Goal: Task Accomplishment & Management: Use online tool/utility

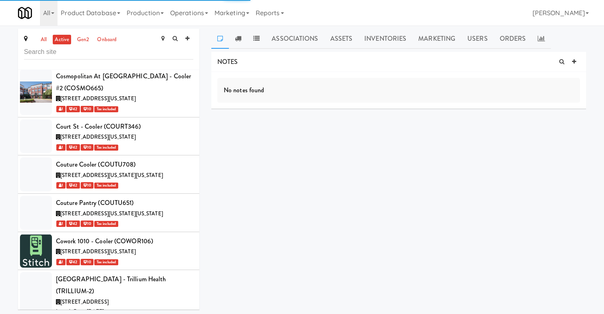
scroll to position [12806, 0]
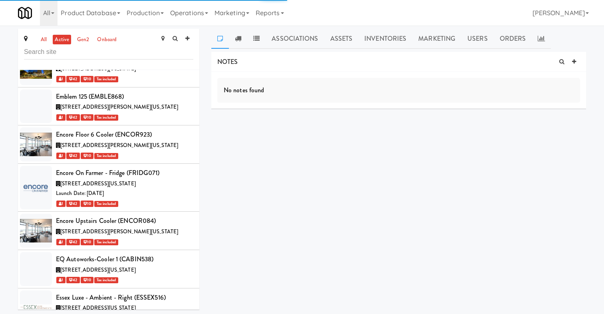
copy div "FEDEX644"
click at [195, 11] on link "Operations" at bounding box center [189, 13] width 44 height 26
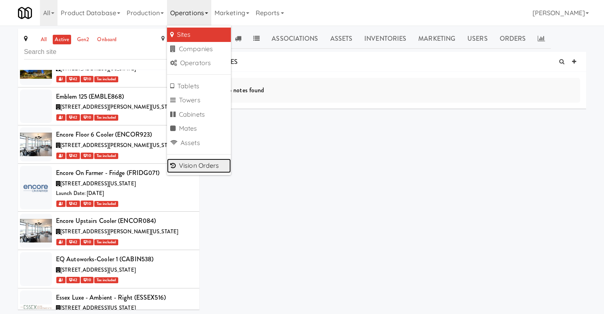
click at [199, 166] on link "Vision Orders" at bounding box center [199, 166] width 64 height 14
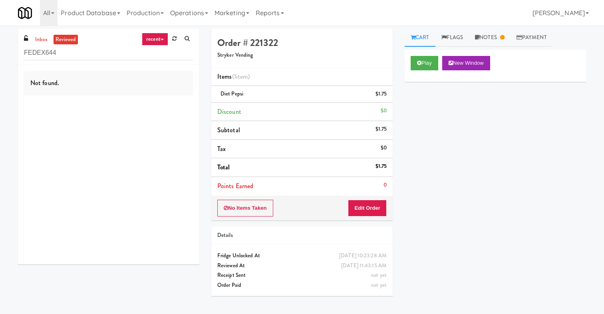
type input "FEDEX644"
click at [159, 36] on link "recent" at bounding box center [155, 39] width 26 height 13
click at [156, 113] on link "failed" at bounding box center [162, 111] width 64 height 14
click at [42, 34] on div "inbox reviewed failed all unclear take inventory issue suspicious failed recent…" at bounding box center [108, 47] width 181 height 36
click at [42, 37] on link "inbox" at bounding box center [41, 40] width 16 height 10
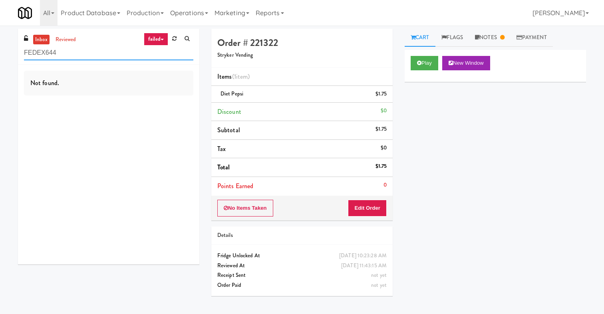
click at [109, 54] on input "FEDEX644" at bounding box center [109, 53] width 170 height 15
drag, startPoint x: 108, startPoint y: 49, endPoint x: 0, endPoint y: 46, distance: 108.0
click at [0, 46] on div "inbox reviewed failed all unclear take inventory issue suspicious failed recent…" at bounding box center [302, 170] width 604 height 282
paste input "FEDEX644"
type input "F"
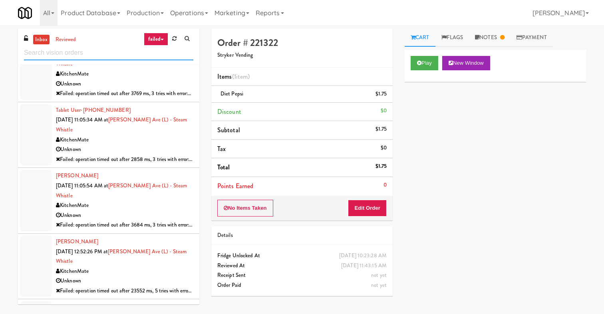
scroll to position [567, 0]
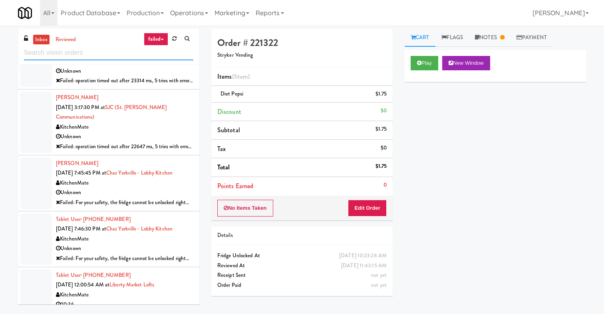
paste input "FEDEX644"
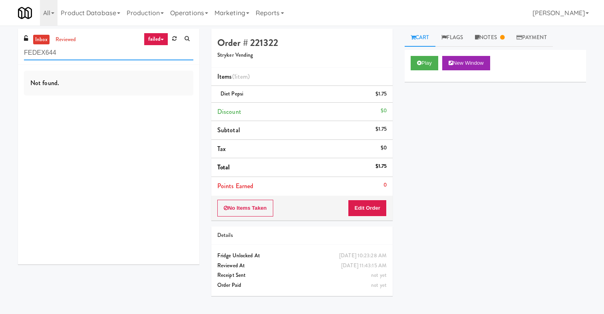
type input "FEDEX644"
click at [162, 38] on link "failed" at bounding box center [156, 39] width 24 height 13
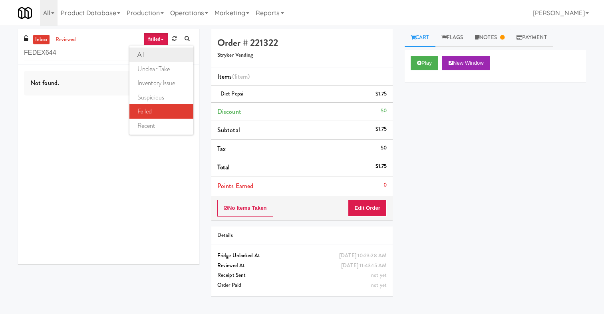
click at [162, 48] on link "all" at bounding box center [162, 55] width 64 height 14
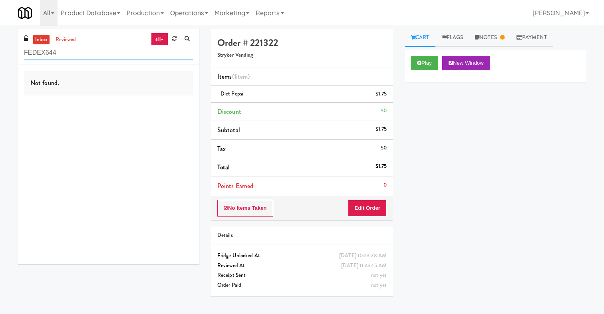
click at [136, 60] on input "FEDEX644" at bounding box center [109, 53] width 170 height 15
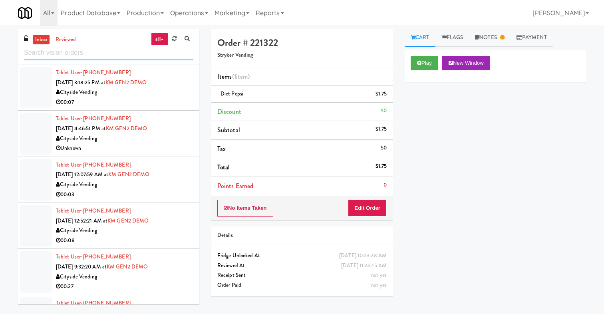
click at [100, 57] on input "text" at bounding box center [109, 53] width 170 height 15
paste input "FEDEX644"
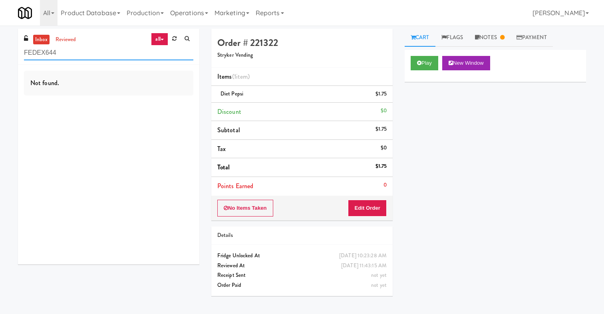
type input "FEDEX644"
click at [160, 42] on link "all" at bounding box center [159, 39] width 17 height 13
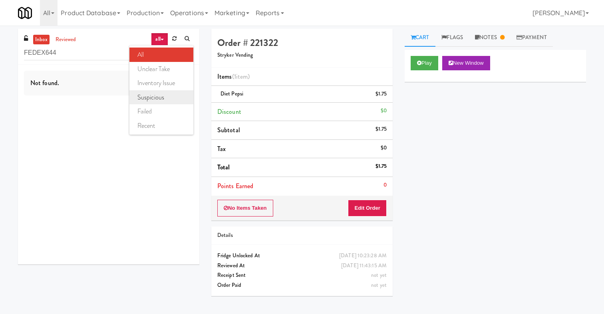
click at [171, 96] on link "suspicious" at bounding box center [162, 97] width 64 height 14
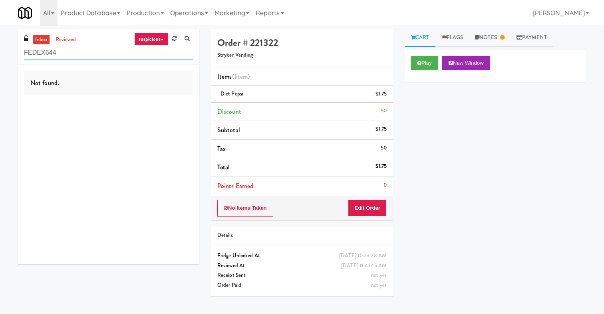
drag, startPoint x: 76, startPoint y: 47, endPoint x: 0, endPoint y: 47, distance: 76.4
click at [0, 47] on div "inbox reviewed suspicious all unclear take inventory issue suspicious failed re…" at bounding box center [302, 170] width 604 height 282
click at [64, 41] on link "reviewed" at bounding box center [66, 40] width 25 height 10
click at [71, 54] on input "FEDEX644" at bounding box center [109, 53] width 170 height 15
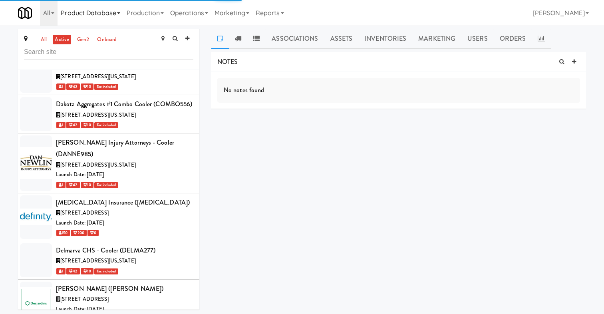
scroll to position [12806, 0]
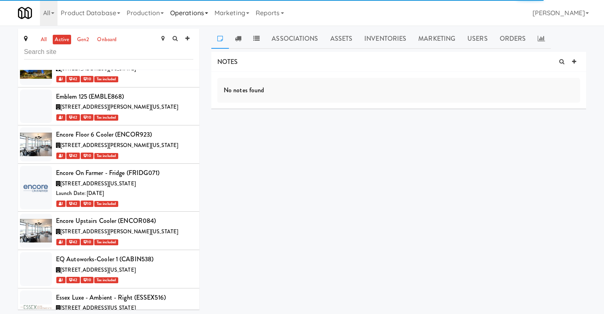
click at [183, 2] on link "Operations" at bounding box center [189, 13] width 44 height 26
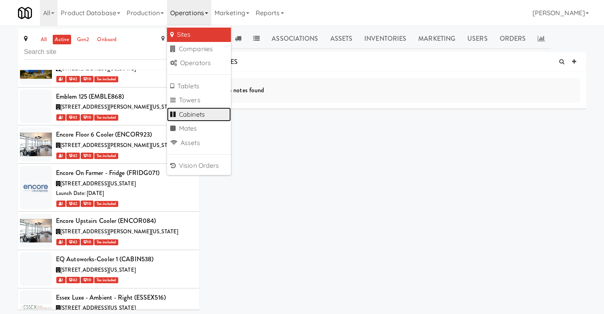
click at [198, 109] on link "Cabinets" at bounding box center [199, 115] width 64 height 14
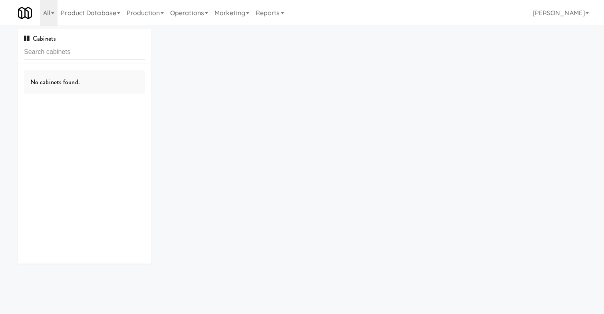
type input "FEDEX644"
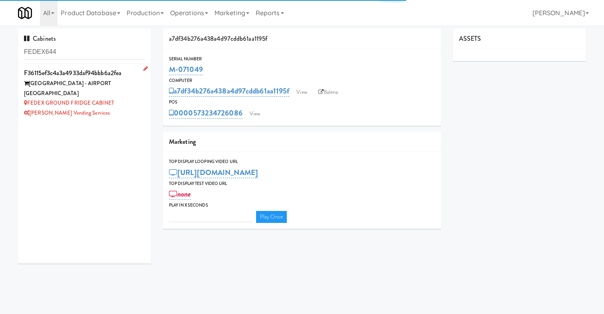
type input "3"
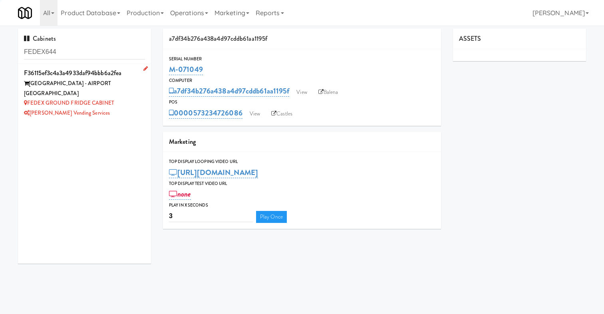
type input "FEDEX644"
click at [109, 92] on div "FEDEX GROUND - AIRPORT CHARLOTTETOWN" at bounding box center [84, 89] width 121 height 20
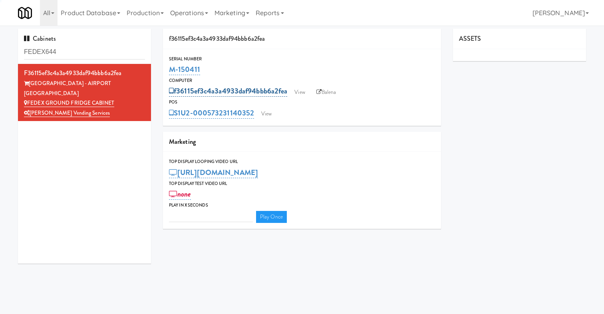
type input "3"
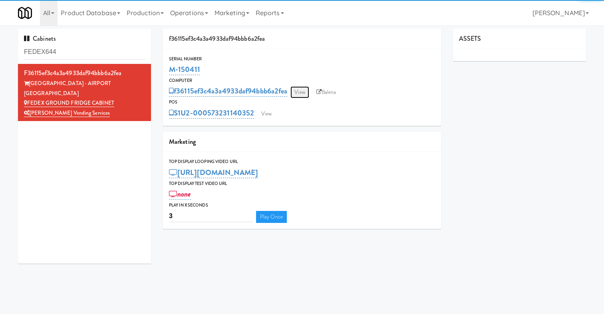
click at [303, 89] on link "View" at bounding box center [300, 92] width 18 height 12
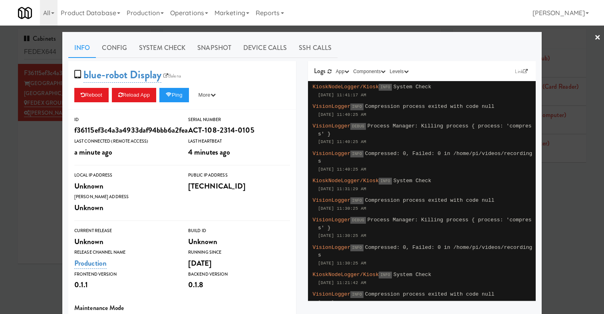
click at [536, 72] on div "Info Config System Check Snapshot Device Calls SSH Calls blue-robot Display Bal…" at bounding box center [302, 233] width 480 height 403
click at [521, 70] on link "Link" at bounding box center [521, 72] width 17 height 8
click at [520, 70] on link "Link" at bounding box center [521, 72] width 17 height 8
click at [180, 76] on link "Balena" at bounding box center [173, 76] width 22 height 8
click at [181, 74] on link "Balena" at bounding box center [173, 76] width 22 height 8
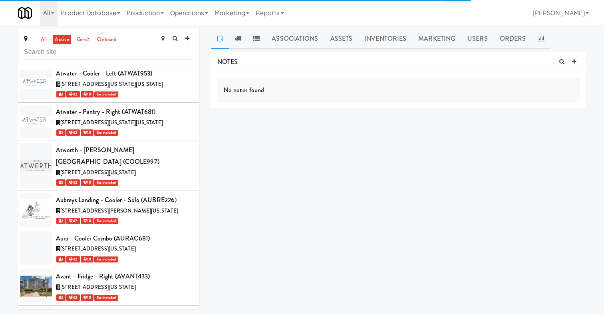
scroll to position [7470, 0]
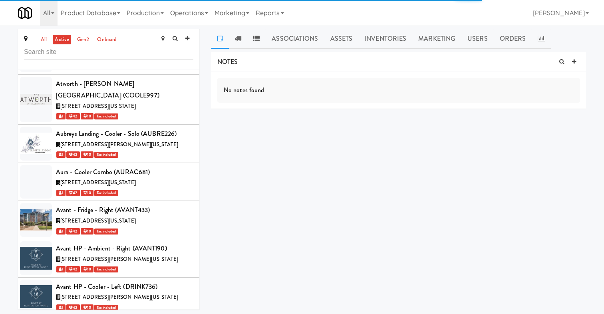
copy div "AVIA1867"
click at [182, 13] on link "Operations" at bounding box center [189, 13] width 44 height 26
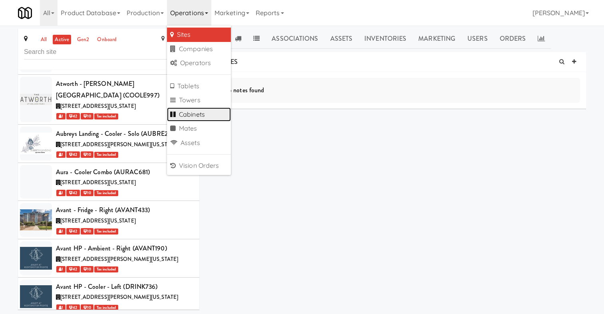
click at [203, 113] on link "Cabinets" at bounding box center [199, 115] width 64 height 14
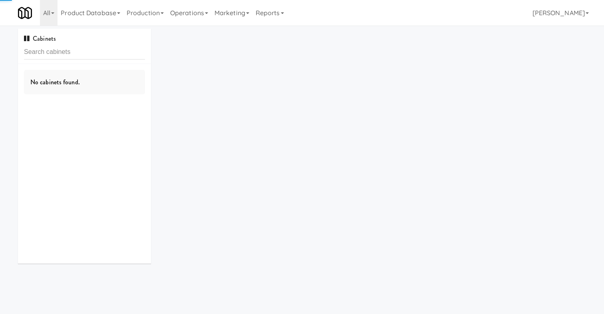
type input "AVIA1867"
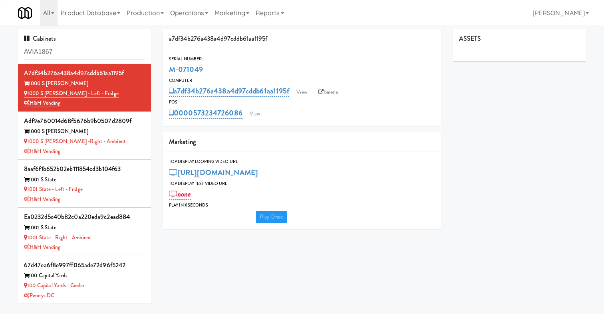
type input "3"
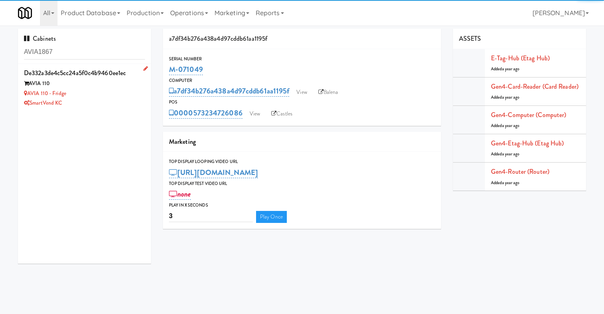
type input "AVIA1867"
click at [117, 89] on div "AVIA 110 - Fridge" at bounding box center [84, 94] width 121 height 10
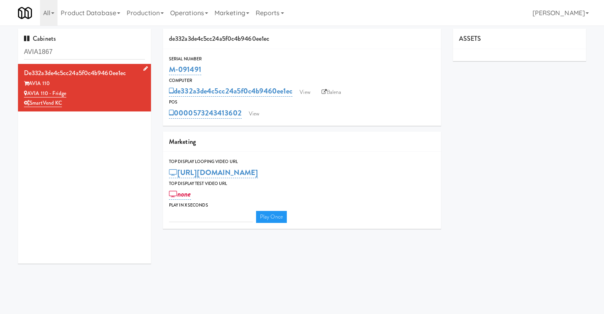
type input "3"
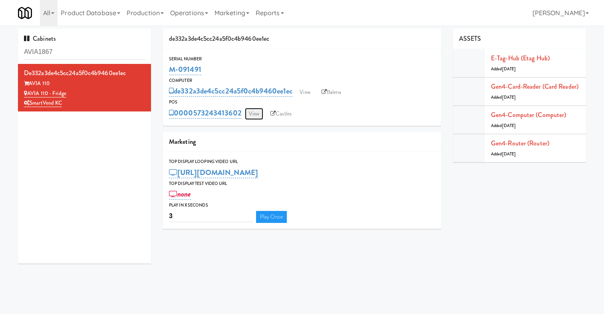
click at [257, 114] on link "View" at bounding box center [254, 114] width 18 height 12
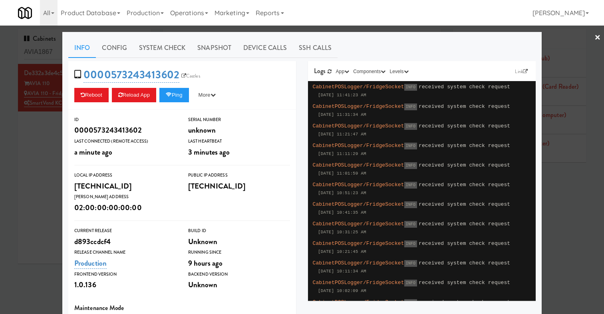
click at [50, 175] on div at bounding box center [302, 157] width 604 height 314
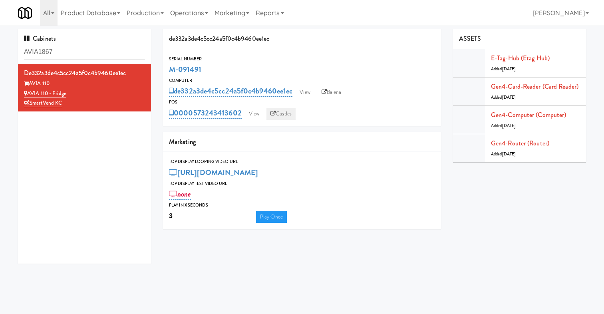
click at [275, 109] on link "Castles" at bounding box center [281, 114] width 29 height 12
click at [255, 115] on link "View" at bounding box center [254, 114] width 18 height 12
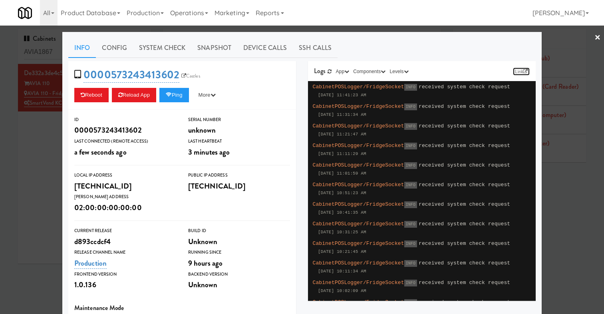
click at [516, 71] on link "Link" at bounding box center [521, 72] width 17 height 8
click at [188, 78] on link "Castles" at bounding box center [190, 76] width 23 height 8
click at [188, 70] on span "0000573243413602 Castles" at bounding box center [139, 74] width 131 height 15
click at [189, 76] on link "Castles" at bounding box center [190, 76] width 23 height 8
click at [60, 192] on div at bounding box center [302, 157] width 604 height 314
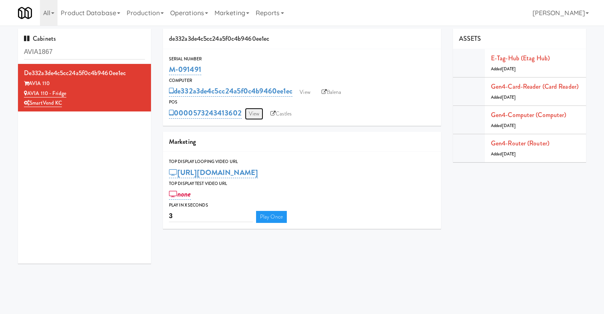
click at [250, 114] on link "View" at bounding box center [254, 114] width 18 height 12
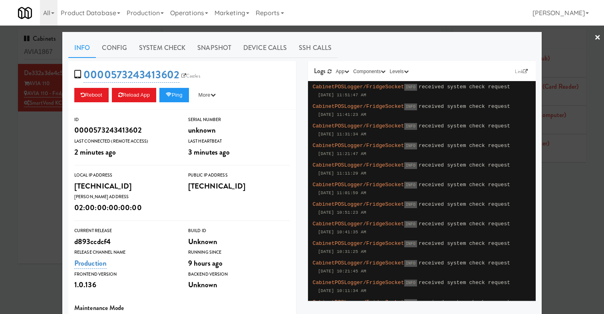
click at [57, 177] on div at bounding box center [302, 157] width 604 height 314
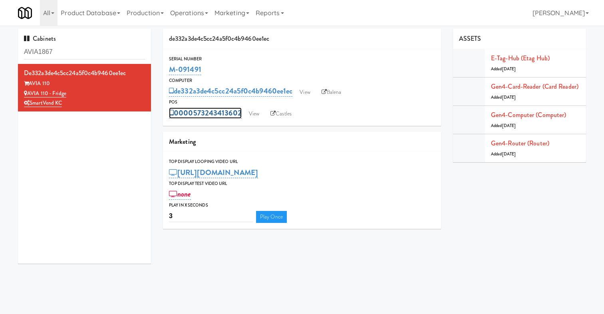
click at [212, 114] on link "0000573243413602" at bounding box center [205, 113] width 73 height 11
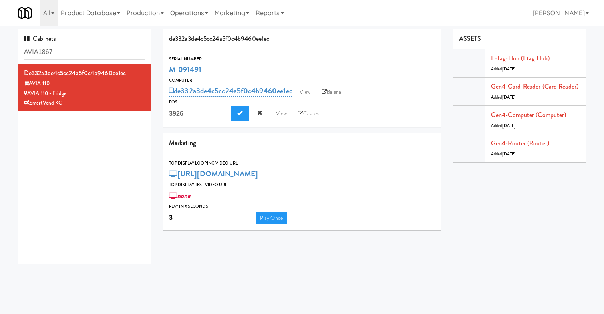
click at [94, 143] on div "de332a3de4c5cc24a5f0c4b9460ee1ec AVIA 110 AVIA 110 - Fridge SmartVend KC" at bounding box center [84, 164] width 133 height 200
click at [151, 15] on link "Production" at bounding box center [146, 13] width 44 height 26
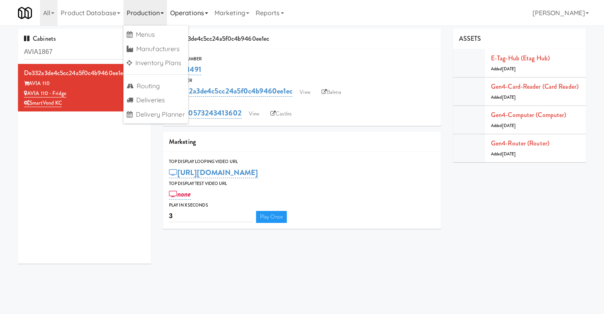
click at [187, 15] on link "Operations" at bounding box center [189, 13] width 44 height 26
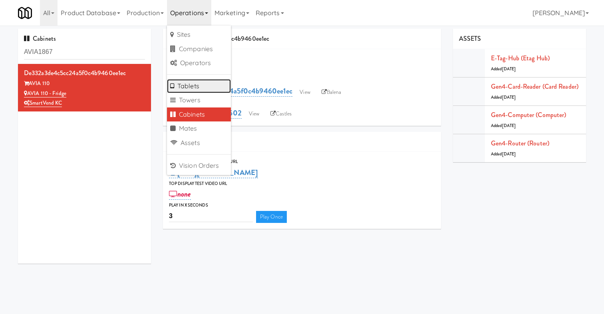
click at [195, 79] on link "Tablets" at bounding box center [199, 86] width 64 height 14
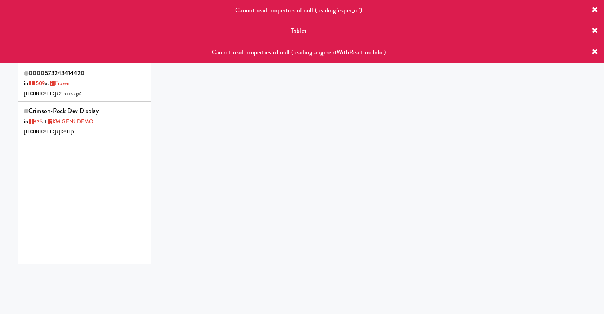
click at [124, 189] on div "0000573243414420 in [DATE] at Frozen [TECHNICAL_ID] ( 21 hours ago ) crimson-ro…" at bounding box center [84, 164] width 133 height 200
click at [116, 90] on div "0000573243414420 in [DATE] at Frozen [TECHNICAL_ID] ( 21 hours ago )" at bounding box center [84, 83] width 121 height 32
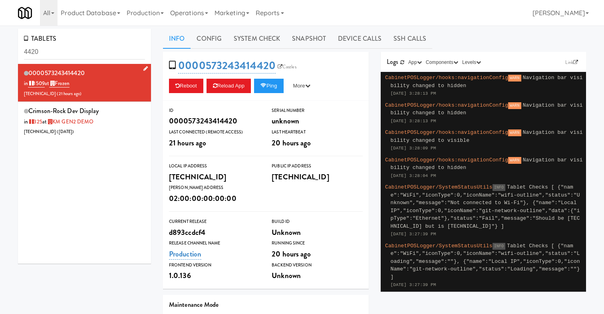
click at [119, 93] on div "0000573243414420 in 1509 at Frozen 206.0.69.36 ( 21 hours ago )" at bounding box center [84, 83] width 121 height 32
click at [60, 212] on div "0000573243414420 in 1509 at Frozen 206.0.69.36 ( 21 hours ago ) crimson-rock De…" at bounding box center [84, 164] width 133 height 200
click at [40, 84] on link "1509" at bounding box center [36, 84] width 17 height 8
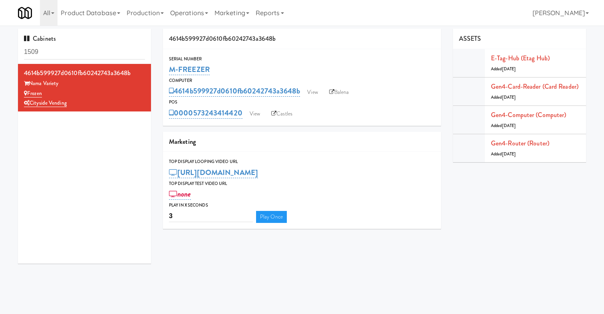
click at [86, 175] on div "4614b599927d0610fb60242743a3648b Nama Variety Frozen Cityside Vending" at bounding box center [84, 164] width 133 height 200
click at [343, 93] on link "Balena" at bounding box center [339, 92] width 28 height 12
click at [113, 148] on div "4614b599927d0610fb60242743a3648b Nama Variety Frozen Cityside Vending" at bounding box center [84, 164] width 133 height 200
click at [289, 114] on link "Castles" at bounding box center [281, 114] width 29 height 12
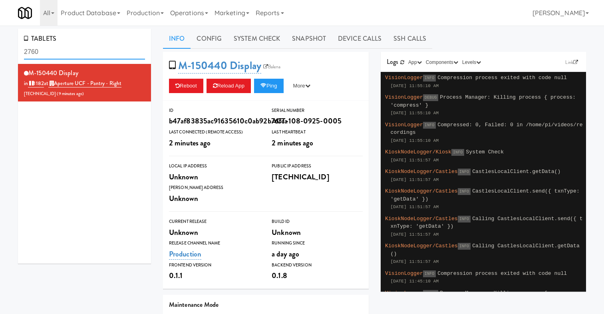
drag, startPoint x: 66, startPoint y: 55, endPoint x: 20, endPoint y: 52, distance: 46.1
click at [20, 52] on div "TABLETS 2760" at bounding box center [84, 46] width 133 height 35
paste input "554"
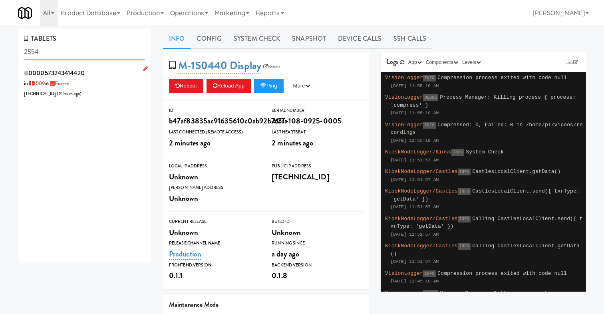
type input "2554"
click at [95, 89] on div "0000573243414420 in 1509 at Frozen 206.0.69.36 ( 21 hours ago )" at bounding box center [84, 83] width 121 height 32
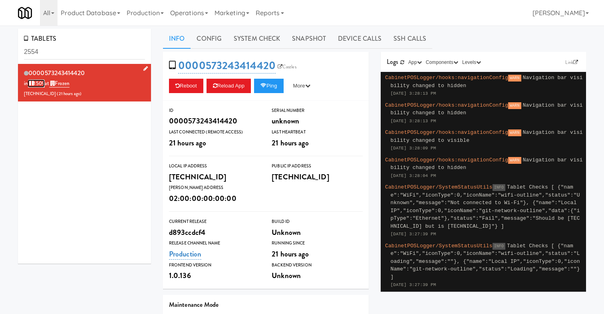
click at [38, 83] on link "1509" at bounding box center [36, 84] width 17 height 8
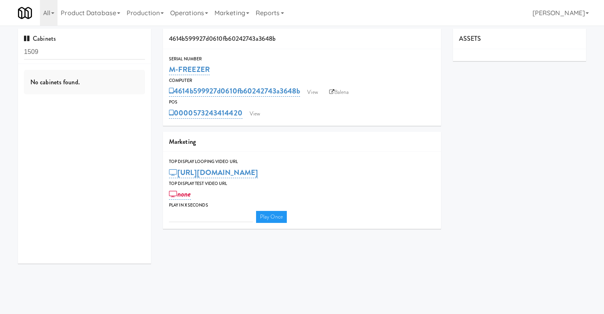
type input "3"
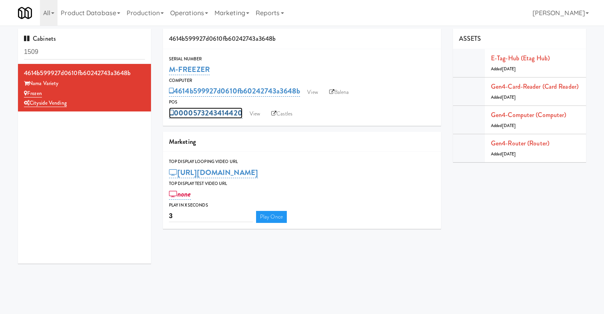
click at [198, 115] on link "0000573243414420" at bounding box center [206, 113] width 74 height 11
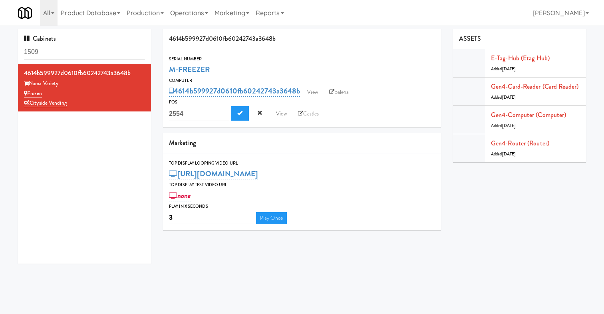
click at [167, 137] on div "Marketing" at bounding box center [302, 143] width 278 height 20
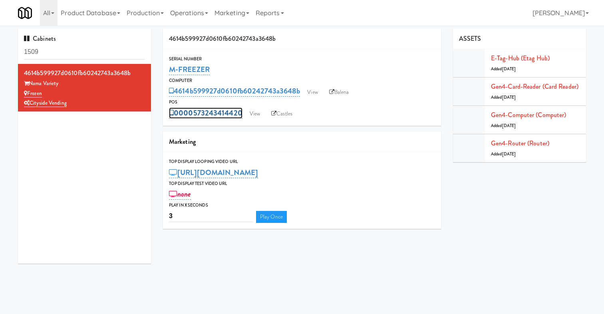
click at [212, 112] on link "0000573243414420" at bounding box center [206, 113] width 74 height 11
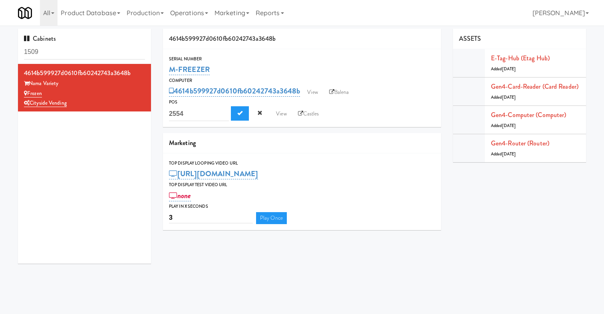
click at [218, 112] on input "2554" at bounding box center [199, 113] width 60 height 15
type input "2"
click at [242, 114] on span "Submit" at bounding box center [239, 112] width 5 height 5
click at [341, 93] on link "Balena" at bounding box center [339, 92] width 28 height 12
click at [84, 187] on div "4614b599927d0610fb60242743a3648b Nama Variety Frozen Cityside Vending" at bounding box center [84, 164] width 133 height 200
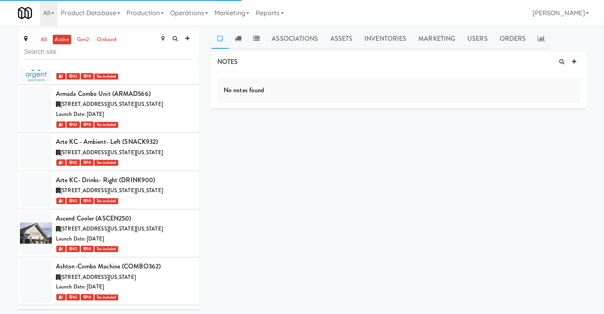
scroll to position [7470, 0]
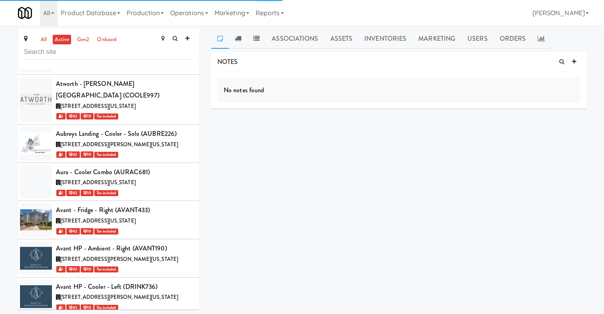
copy div "AVIA1867"
click at [194, 7] on link "Operations" at bounding box center [189, 13] width 44 height 26
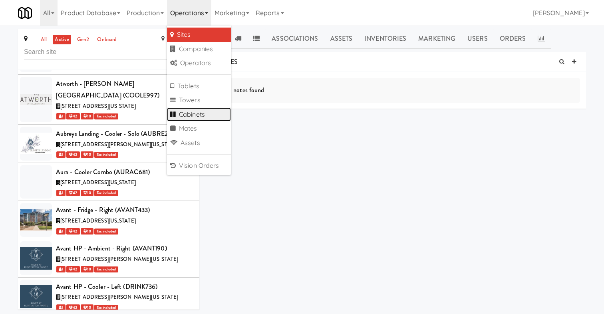
click at [205, 117] on link "Cabinets" at bounding box center [199, 115] width 64 height 14
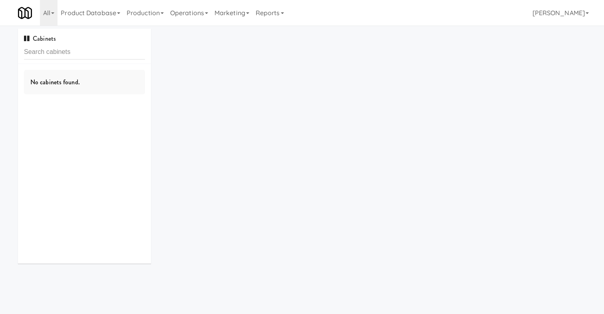
type input "AVIA1867"
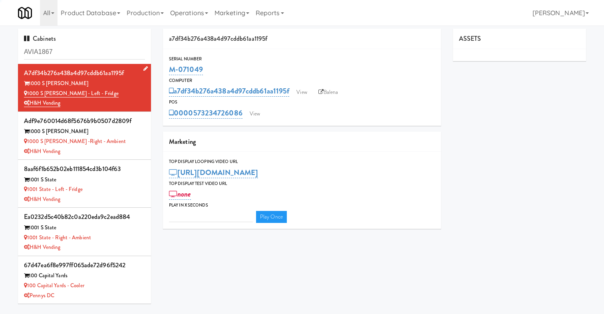
type input "3"
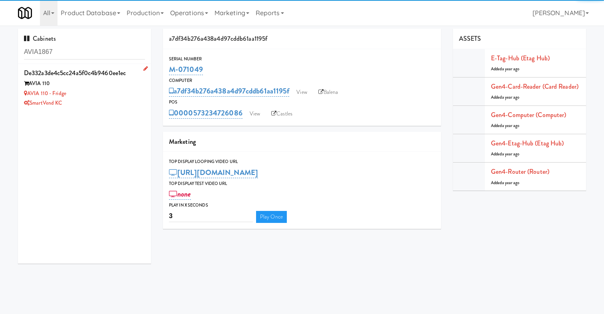
type input "AVIA1867"
click at [122, 94] on div "AVIA 110 - Fridge" at bounding box center [84, 94] width 121 height 10
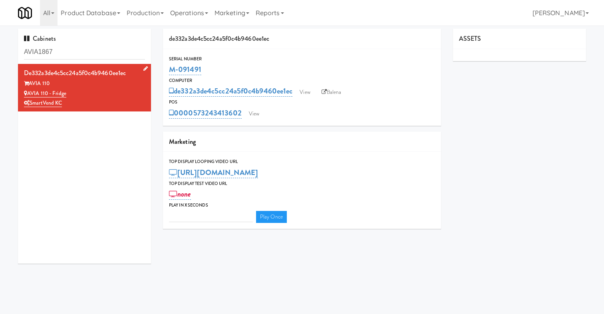
type input "3"
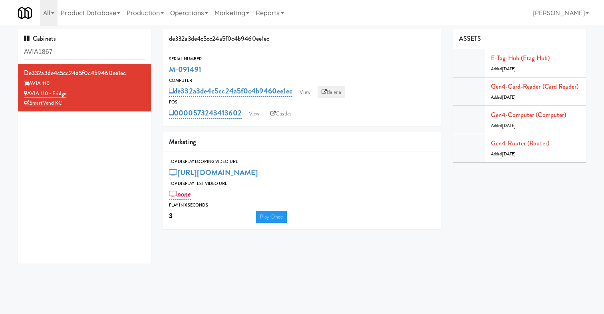
click at [328, 88] on link "Balena" at bounding box center [332, 92] width 28 height 12
click at [369, 118] on div "0000573243413602 View Castles" at bounding box center [302, 113] width 266 height 14
click at [195, 16] on link "Operations" at bounding box center [189, 13] width 44 height 26
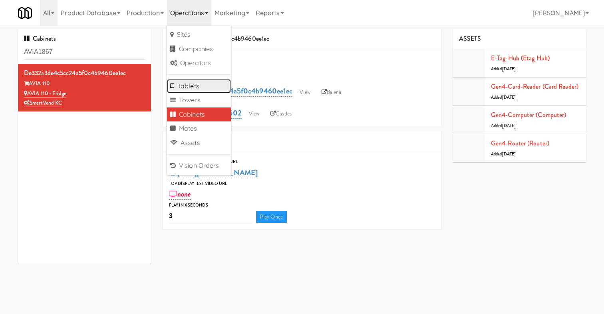
click at [212, 86] on link "Tablets" at bounding box center [199, 86] width 64 height 14
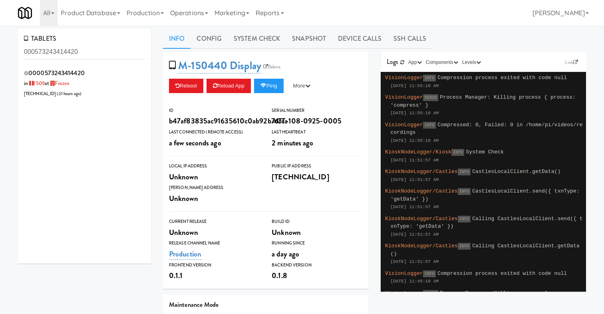
type input "000573243414420"
click at [109, 79] on div "0000573243414420 in 1509 at Frozen 206.0.69.36 ( 21 hours ago )" at bounding box center [84, 83] width 121 height 32
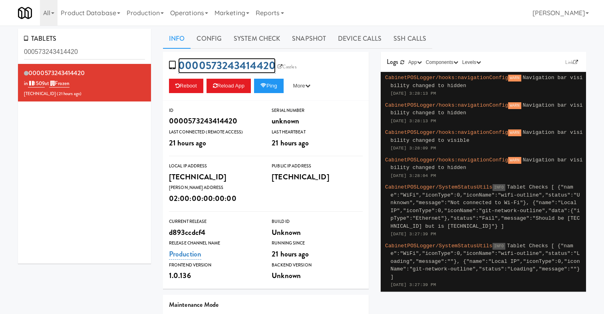
click at [227, 67] on link "0000573243414420" at bounding box center [227, 66] width 98 height 16
click at [87, 155] on div "0000573243414420 in 1509 at Frozen 206.0.69.36 ( 21 hours ago )" at bounding box center [84, 164] width 133 height 200
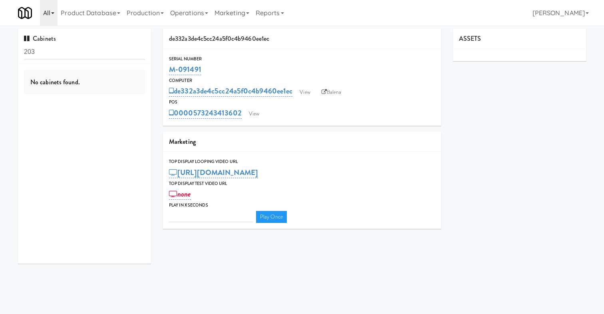
type input "3"
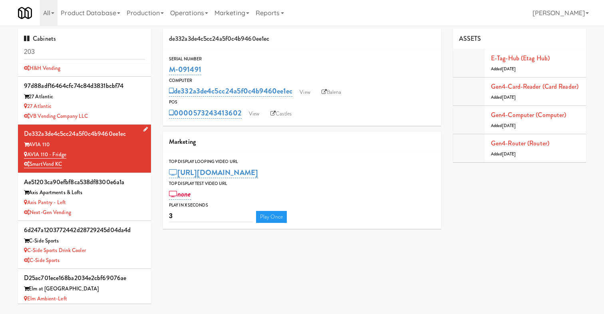
scroll to position [86, 0]
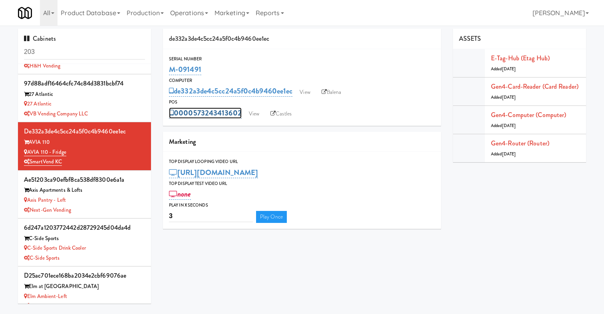
click at [214, 115] on link "0000573243413602" at bounding box center [205, 113] width 73 height 11
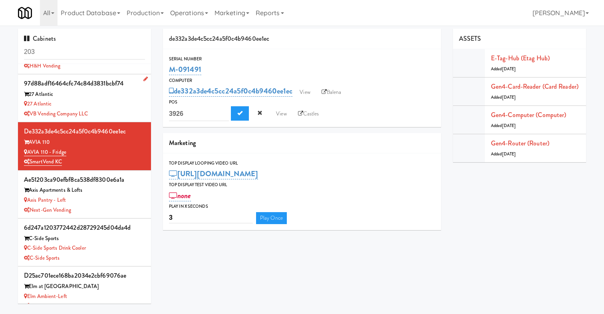
drag, startPoint x: 211, startPoint y: 114, endPoint x: 140, endPoint y: 114, distance: 71.6
click at [140, 114] on div "Cabinets 203 8d7883c9e0e18bb0955cd99c8ac9c203 2112 New Hampshire 2112 New Hamps…" at bounding box center [302, 169] width 580 height 281
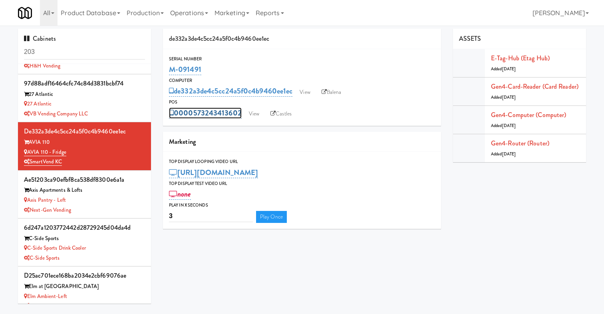
click at [218, 111] on link "0000573243413602" at bounding box center [205, 113] width 73 height 11
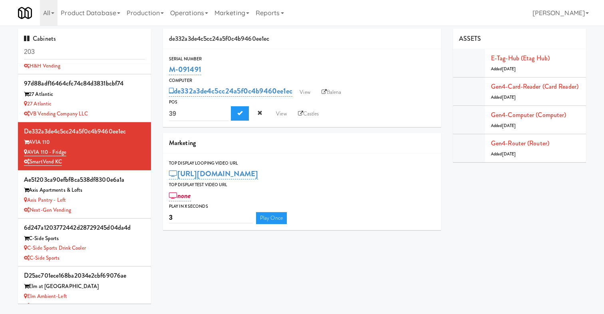
type input "3"
click at [240, 114] on span "Submit" at bounding box center [239, 112] width 5 height 5
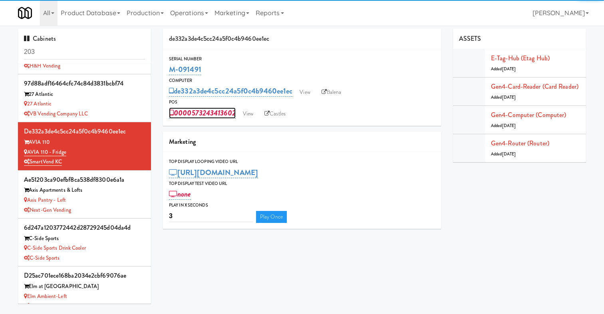
click at [213, 114] on link "0000573243413602" at bounding box center [202, 113] width 67 height 11
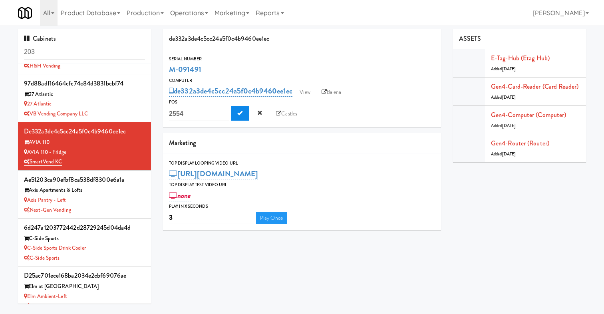
type input "2554"
click at [239, 114] on span "Submit" at bounding box center [239, 112] width 5 height 5
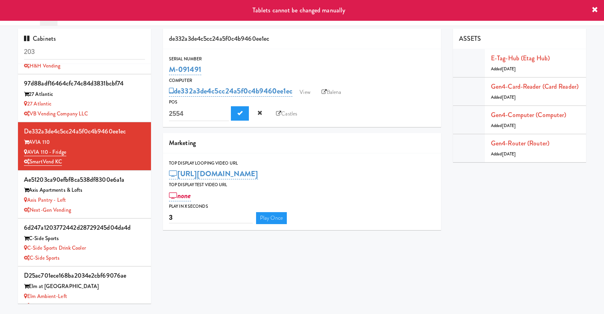
click at [404, 117] on div "0000573243413602 2554 Castles" at bounding box center [302, 113] width 266 height 15
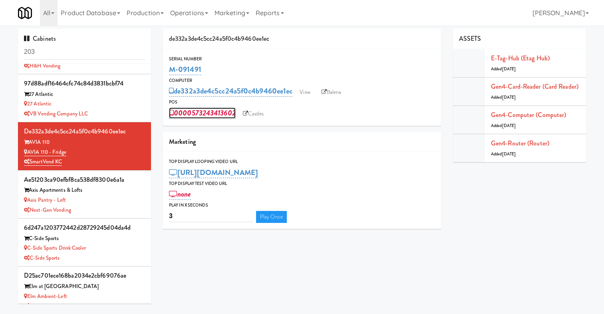
click at [216, 113] on link "0000573243413602" at bounding box center [202, 113] width 67 height 11
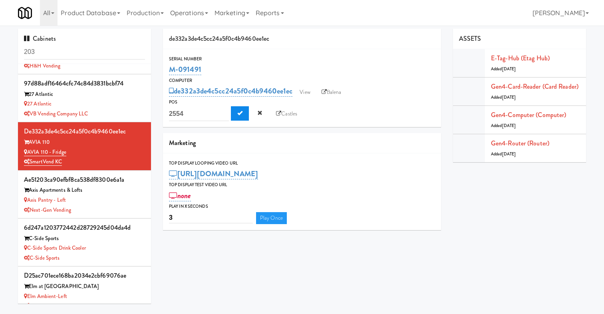
type input "2554"
click at [241, 108] on button "Submit" at bounding box center [240, 113] width 18 height 14
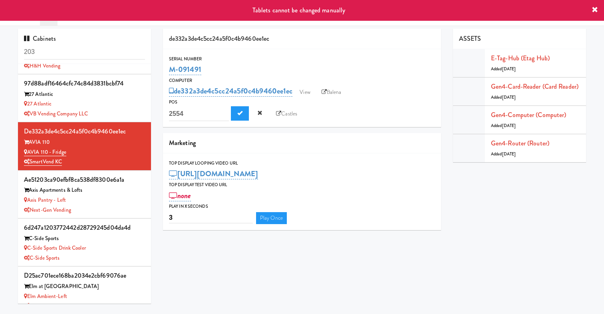
click at [364, 127] on div "de332a3de4c5cc24a5f0c4b9460ee1ec Serial Number M-091491 Computer de332a3de4c5cc…" at bounding box center [302, 132] width 290 height 207
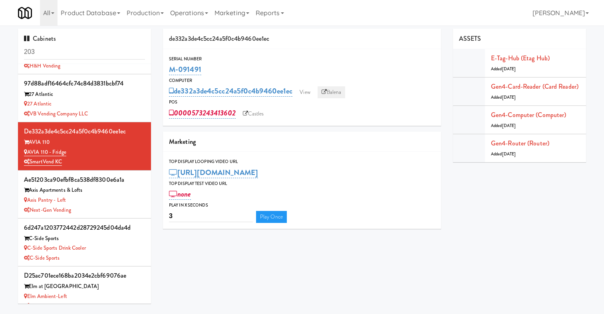
click at [342, 90] on link "Balena" at bounding box center [332, 92] width 28 height 12
click at [313, 93] on link "View" at bounding box center [305, 92] width 18 height 12
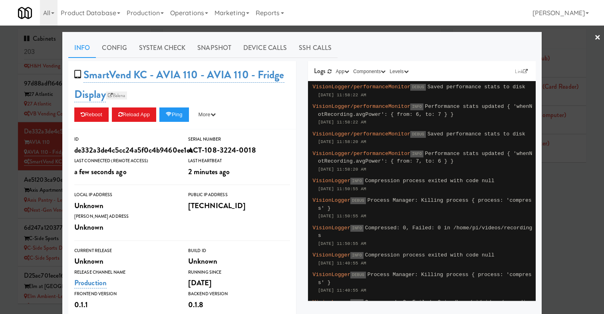
click at [118, 97] on link "Balena" at bounding box center [117, 96] width 22 height 8
click at [24, 133] on div at bounding box center [302, 157] width 604 height 314
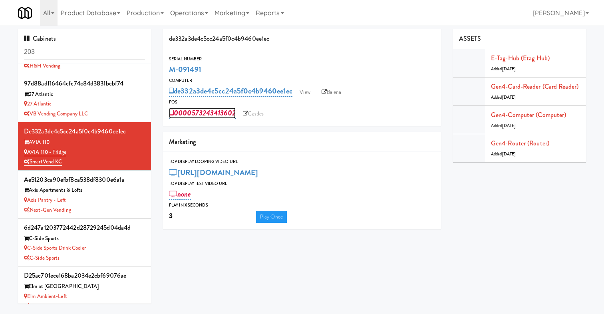
click at [218, 110] on link "0000573243413602" at bounding box center [202, 113] width 67 height 11
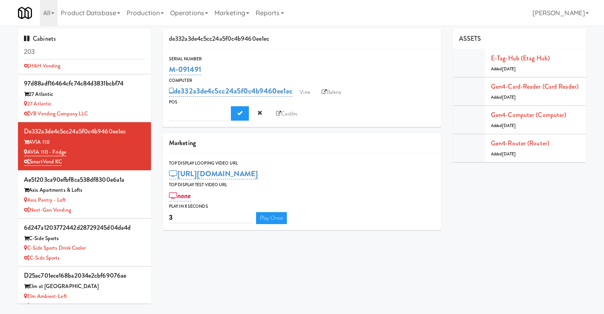
click at [327, 112] on div "0000573243413602 Castles" at bounding box center [302, 113] width 266 height 15
click at [190, 9] on link "Operations" at bounding box center [189, 13] width 44 height 26
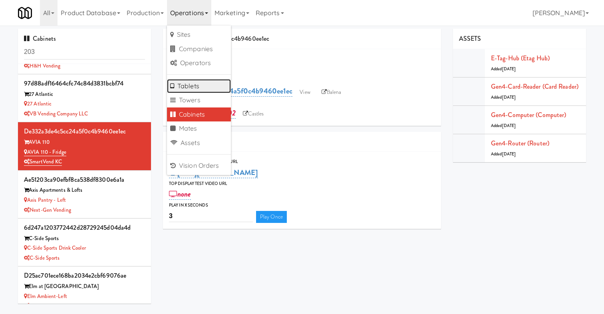
click at [200, 88] on link "Tablets" at bounding box center [199, 86] width 64 height 14
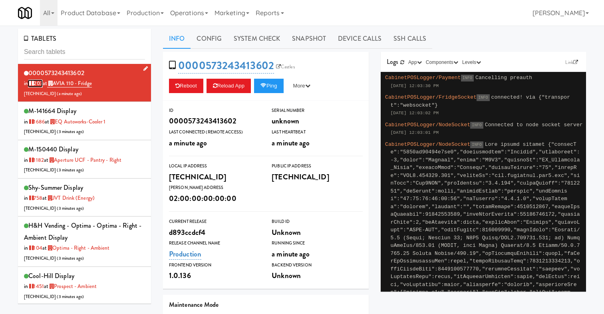
click at [36, 86] on link "203" at bounding box center [35, 84] width 15 height 8
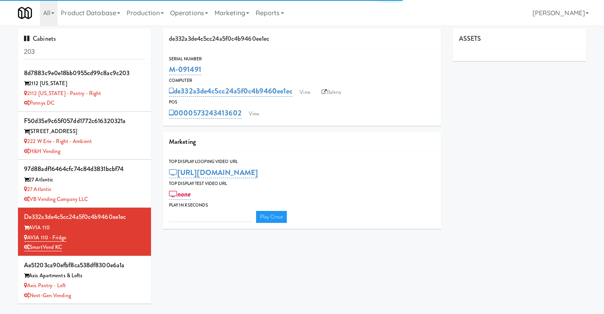
type input "3"
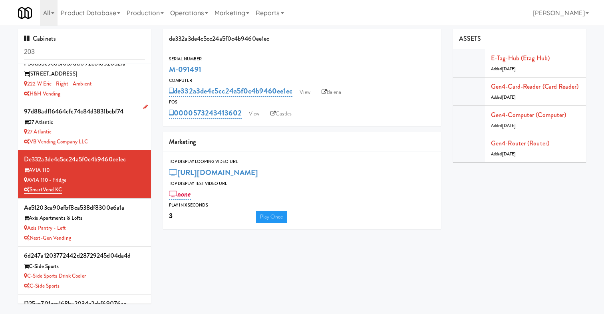
scroll to position [64, 0]
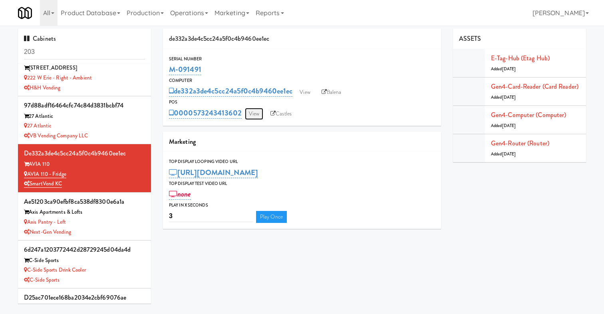
click at [253, 116] on link "View" at bounding box center [254, 114] width 18 height 12
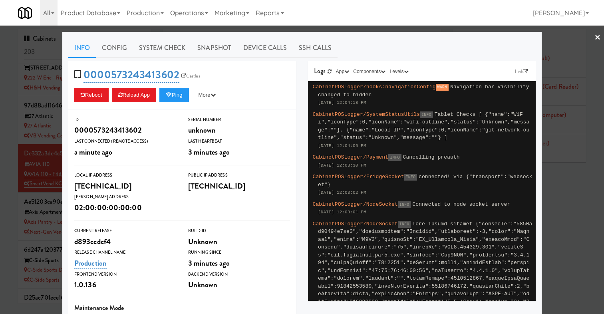
click at [7, 178] on div at bounding box center [302, 157] width 604 height 314
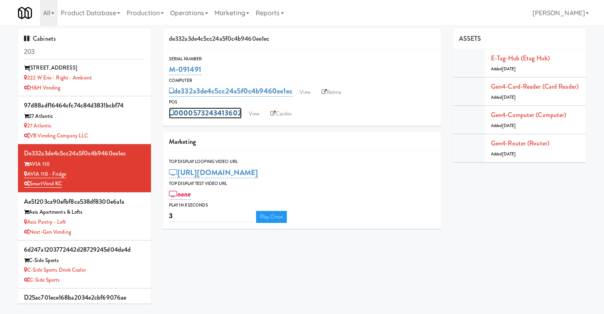
click at [199, 113] on link "0000573243413602" at bounding box center [205, 113] width 73 height 11
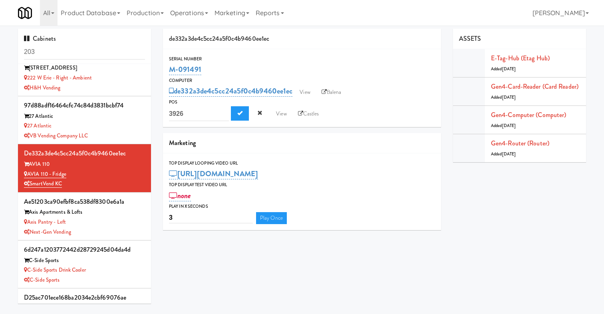
drag, startPoint x: 199, startPoint y: 113, endPoint x: 153, endPoint y: 113, distance: 45.6
click at [153, 113] on div "Cabinets 203 8d7883c9e0e18bb0955cd99c8ac9c203 2112 New Hampshire 2112 New Hamps…" at bounding box center [302, 169] width 580 height 281
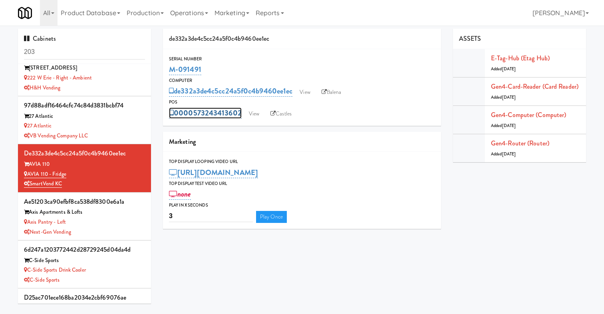
click at [217, 114] on link "0000573243413602" at bounding box center [205, 113] width 73 height 11
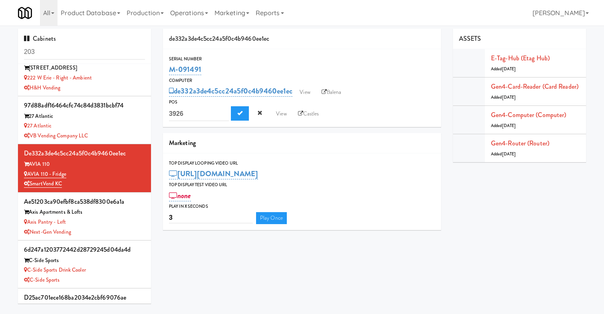
click at [403, 102] on div "POS" at bounding box center [302, 102] width 266 height 8
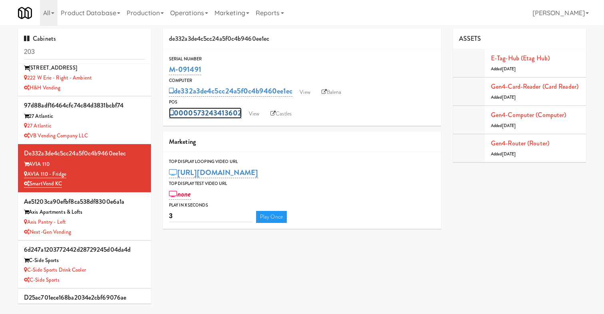
click at [205, 116] on link "0000573243413602" at bounding box center [205, 113] width 73 height 11
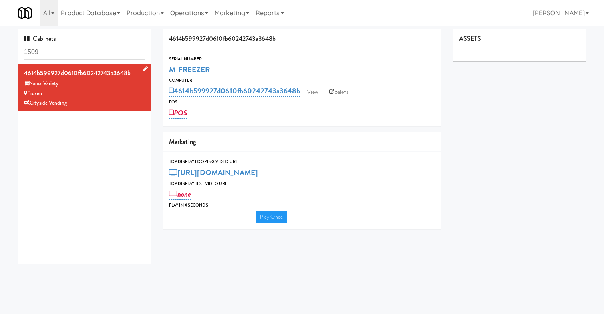
click at [109, 82] on div "Nama Variety" at bounding box center [84, 84] width 121 height 10
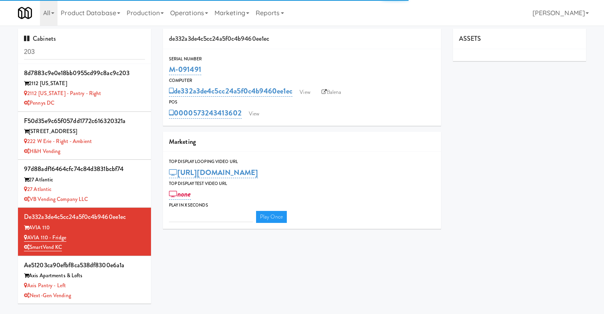
type input "3"
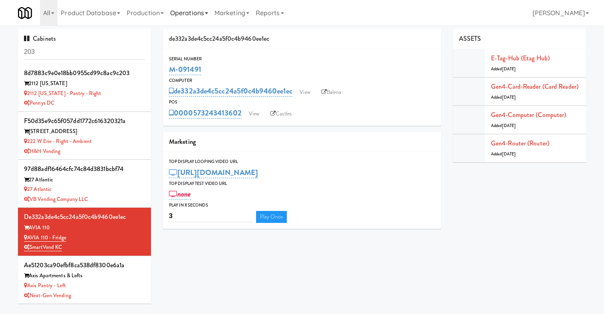
click at [190, 14] on link "Operations" at bounding box center [189, 13] width 44 height 26
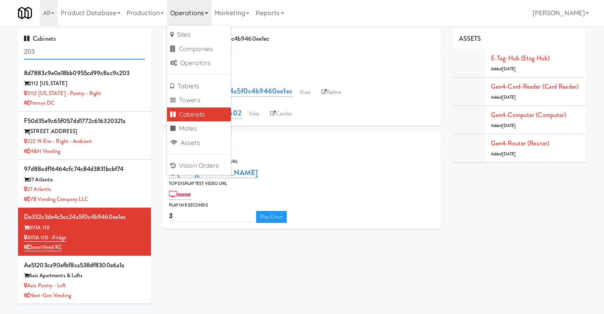
click at [99, 56] on input "203" at bounding box center [84, 52] width 121 height 15
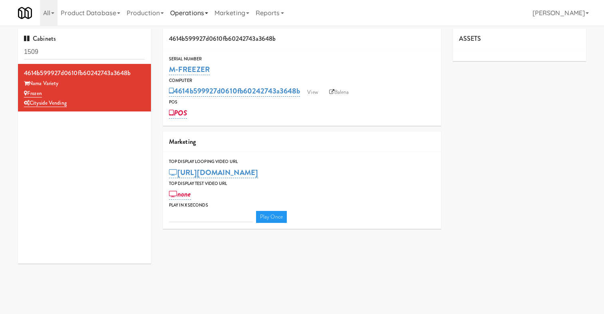
click at [207, 9] on link "Operations" at bounding box center [189, 13] width 44 height 26
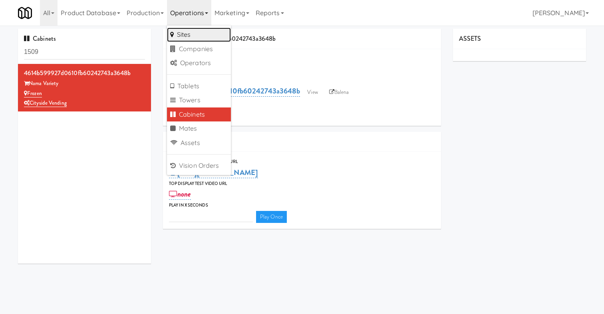
click at [205, 36] on link "Sites" at bounding box center [199, 35] width 64 height 14
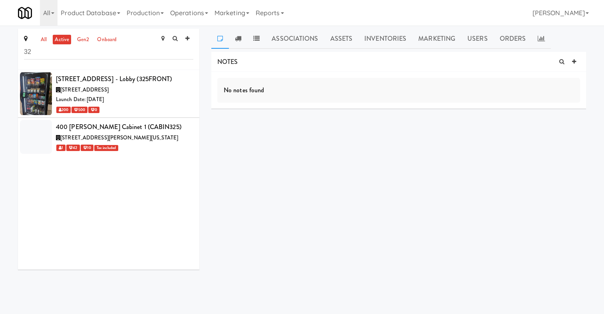
type input "3"
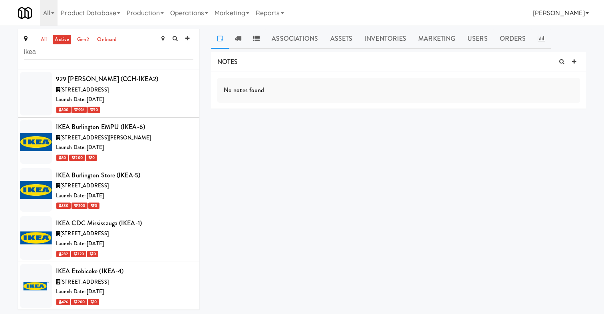
type input "ikea"
drag, startPoint x: 154, startPoint y: 128, endPoint x: 53, endPoint y: 127, distance: 100.3
click at [53, 127] on li "IKEA Burlington EMPU (IKEA-6) 1135 King Rd, Burlington ON Launch Date: Oct 11, …" at bounding box center [108, 142] width 181 height 48
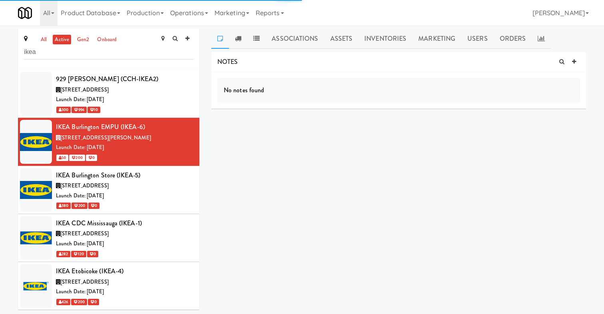
click at [231, 166] on div "NOTES No notes found DELIVERIES No notes found MEALS No Orders at This Site COO…" at bounding box center [398, 152] width 375 height 200
click at [279, 140] on div "NOTES No notes found DELIVERIES No notes found MEALS No Orders at This Site COO…" at bounding box center [398, 152] width 375 height 200
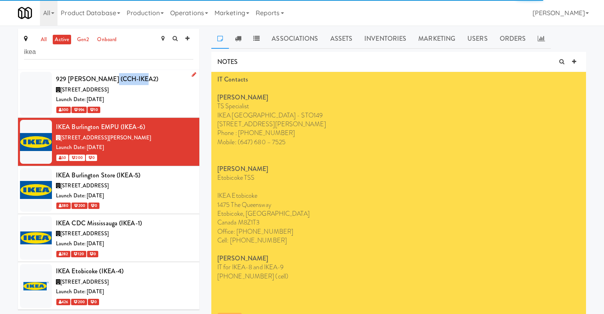
drag, startPoint x: 132, startPoint y: 80, endPoint x: 99, endPoint y: 80, distance: 32.8
click at [99, 80] on div "929 Ikea Joliet (CCH-IKEA2)" at bounding box center [125, 79] width 138 height 12
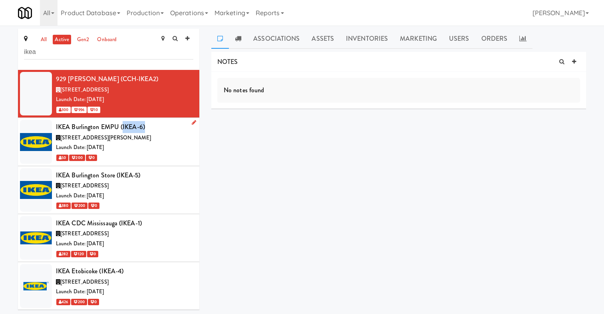
drag, startPoint x: 143, startPoint y: 127, endPoint x: 121, endPoint y: 128, distance: 22.0
click at [121, 128] on div "IKEA Burlington EMPU (IKEA-6)" at bounding box center [125, 127] width 138 height 12
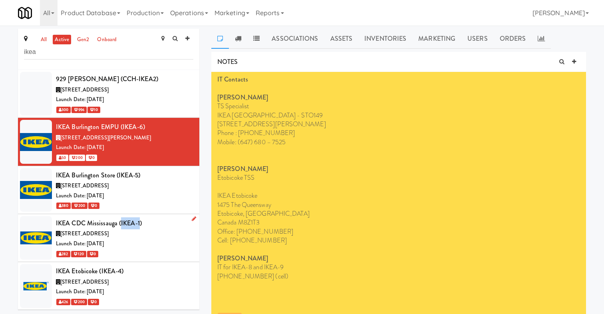
drag, startPoint x: 139, startPoint y: 223, endPoint x: 121, endPoint y: 223, distance: 18.0
click at [121, 223] on div "IKEA CDC Mississauga (IKEA-1)" at bounding box center [125, 223] width 138 height 12
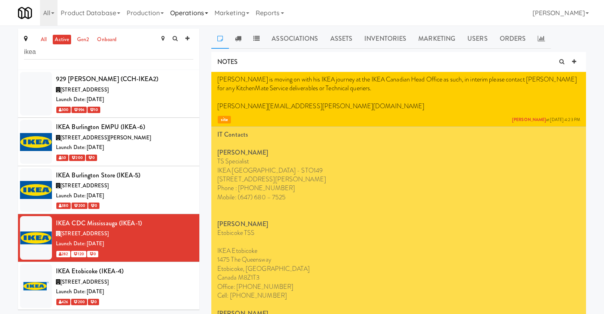
click at [201, 13] on link "Operations" at bounding box center [189, 13] width 44 height 26
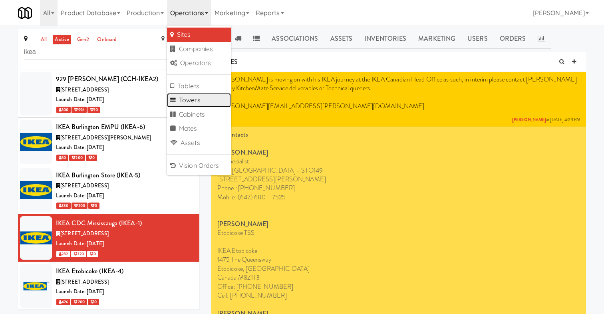
click at [201, 94] on link "Towers" at bounding box center [199, 100] width 64 height 14
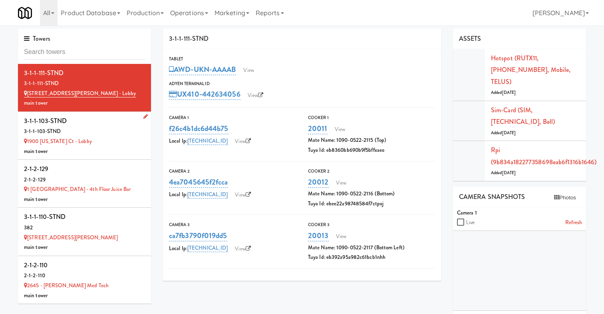
click at [110, 135] on div "3-1-1-103-STND" at bounding box center [84, 132] width 121 height 10
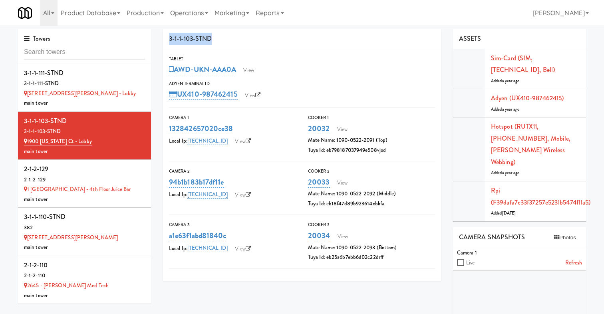
drag, startPoint x: 216, startPoint y: 39, endPoint x: 169, endPoint y: 39, distance: 47.2
click at [169, 39] on div "3-1-1-103-STND" at bounding box center [302, 39] width 278 height 20
click at [128, 59] on input "text" at bounding box center [84, 52] width 121 height 15
type input "ikea"
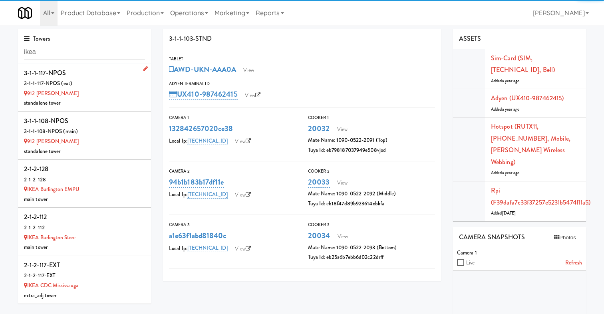
click at [120, 94] on div "912 IKEA Joliet" at bounding box center [84, 94] width 121 height 10
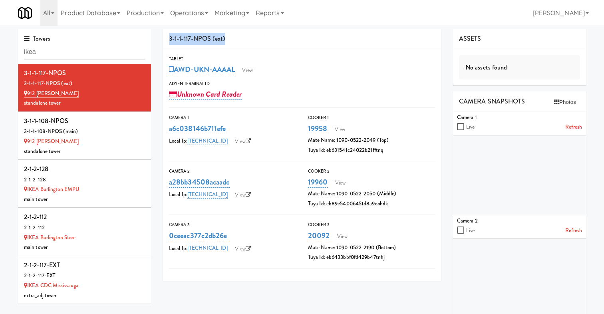
drag, startPoint x: 235, startPoint y: 40, endPoint x: 170, endPoint y: 40, distance: 65.2
click at [170, 40] on div "3-1-1-117-NPOS (ext)" at bounding box center [302, 39] width 278 height 20
copy div "3-1-1-117-NPOS (ext)"
click at [195, 22] on link "Operations" at bounding box center [189, 13] width 44 height 26
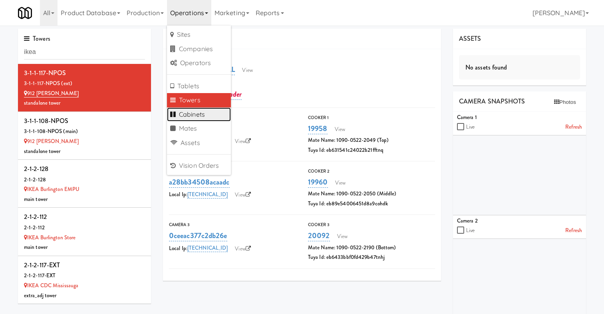
click at [201, 109] on link "Cabinets" at bounding box center [199, 115] width 64 height 14
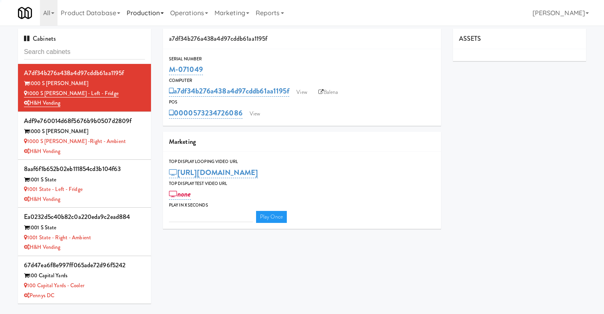
type input "3"
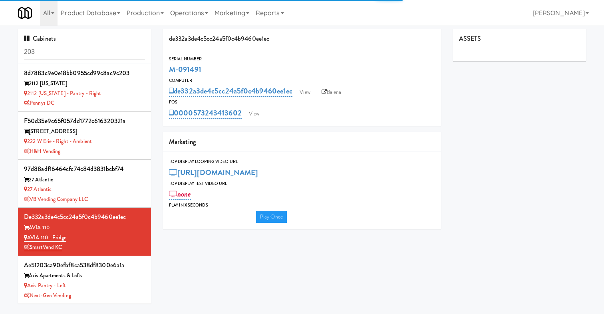
type input "3"
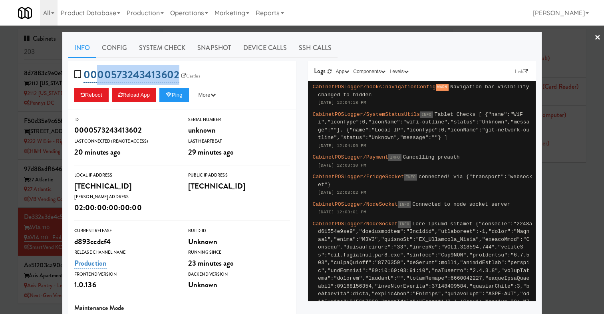
drag, startPoint x: 215, startPoint y: 82, endPoint x: 100, endPoint y: 75, distance: 114.9
click at [100, 75] on div "0000573243413602 Castles Reboot Reload App Ping More Ping Server Restart Server…" at bounding box center [182, 85] width 228 height 49
click at [218, 79] on div "0000573243413602 Castles Reboot Reload App Ping More Ping Server Restart Server…" at bounding box center [182, 85] width 228 height 49
drag, startPoint x: 221, startPoint y: 79, endPoint x: 93, endPoint y: 76, distance: 128.4
click at [93, 76] on div "0000573243413602 Castles Reboot Reload App Ping More Ping Server Restart Server…" at bounding box center [182, 85] width 228 height 49
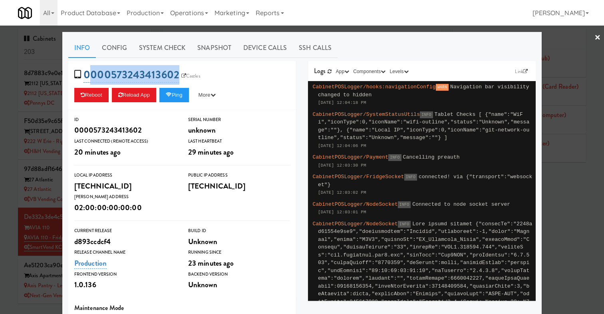
copy div "000573243413602 Castles Reboot Reload App Ping More Ping Server Restart Server …"
click at [49, 208] on div at bounding box center [302, 157] width 604 height 314
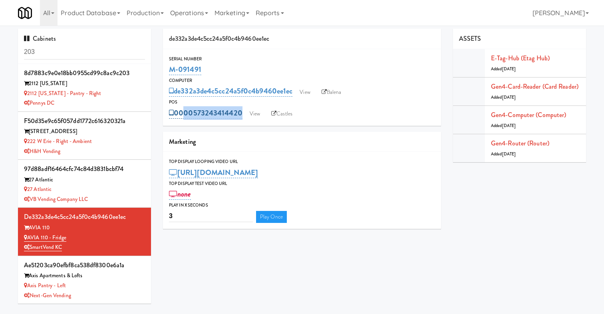
drag, startPoint x: 337, startPoint y: 112, endPoint x: 183, endPoint y: 111, distance: 154.3
click at [183, 111] on div "0000573243414420 View Castles" at bounding box center [302, 113] width 266 height 14
copy div "00573243414420 View Castles"
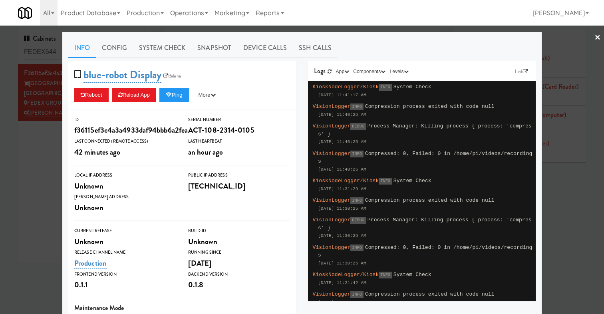
click at [39, 171] on div at bounding box center [302, 157] width 604 height 314
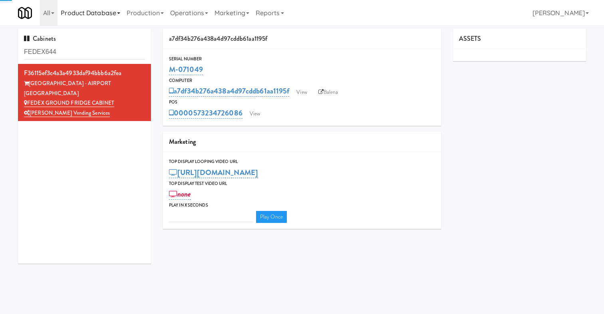
type input "3"
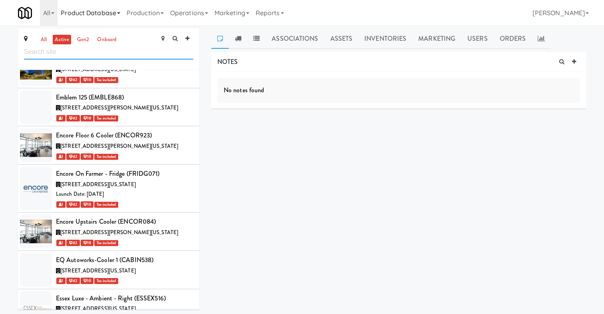
scroll to position [12806, 0]
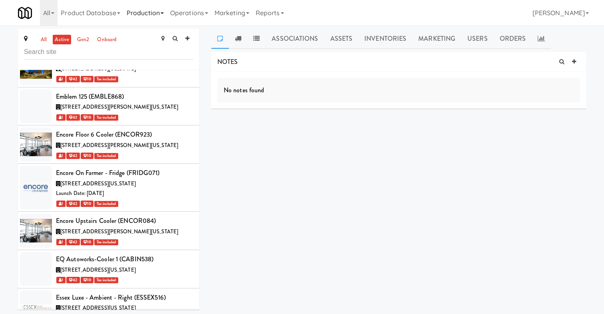
click at [161, 12] on link "Production" at bounding box center [146, 13] width 44 height 26
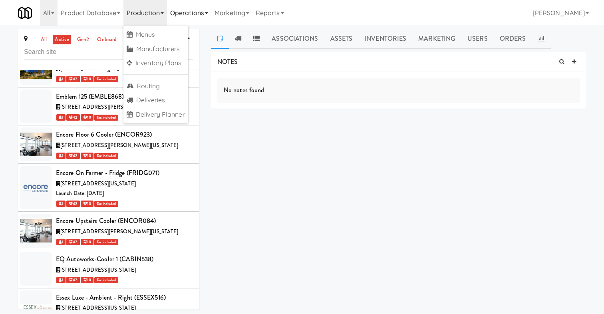
click at [194, 8] on link "Operations" at bounding box center [189, 13] width 44 height 26
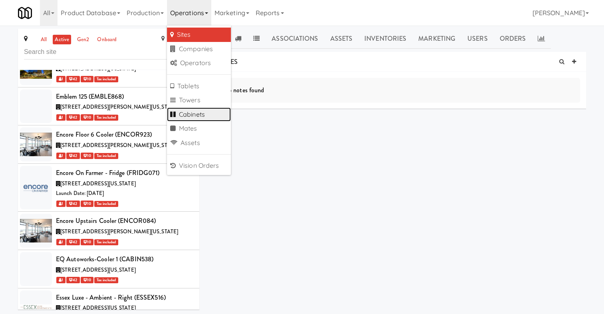
click at [202, 114] on link "Cabinets" at bounding box center [199, 115] width 64 height 14
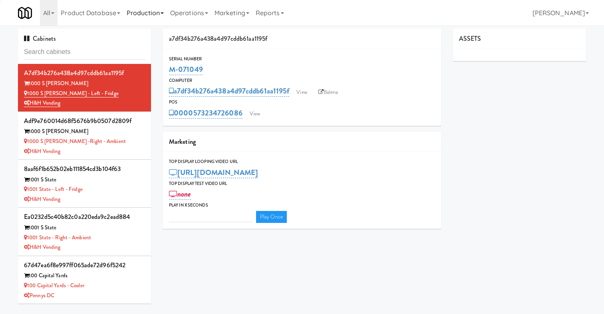
type input "3"
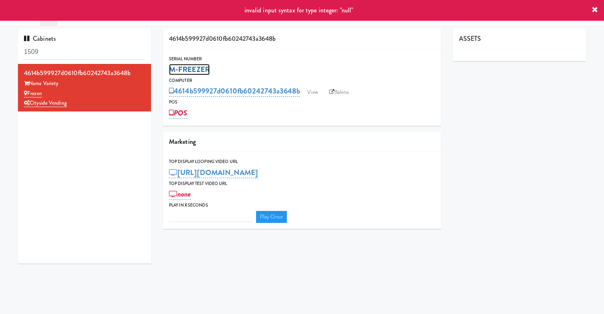
click at [195, 68] on link "M-FREEZER" at bounding box center [189, 69] width 41 height 11
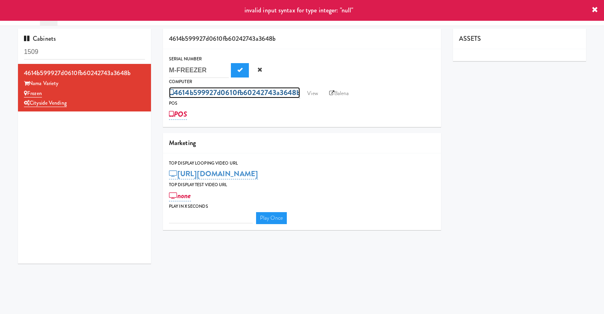
click at [263, 95] on link "4614b599927d0610fb60242743a3648b" at bounding box center [234, 92] width 131 height 11
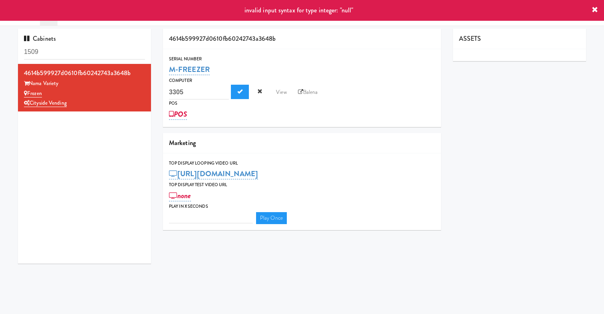
click at [285, 125] on div "Serial Number M-FREEZER Computer 4614b599927d0610fb60242743a3648b 3305 View Bal…" at bounding box center [302, 88] width 278 height 78
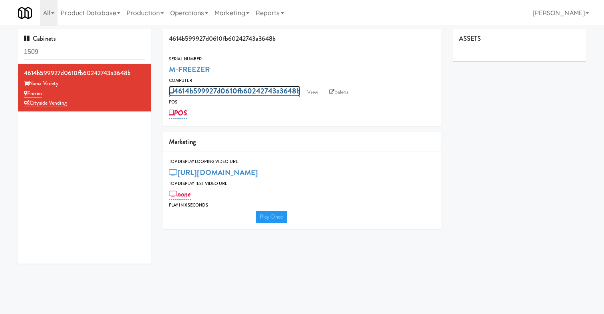
click at [213, 88] on link "4614b599927d0610fb60242743a3648b" at bounding box center [234, 91] width 131 height 11
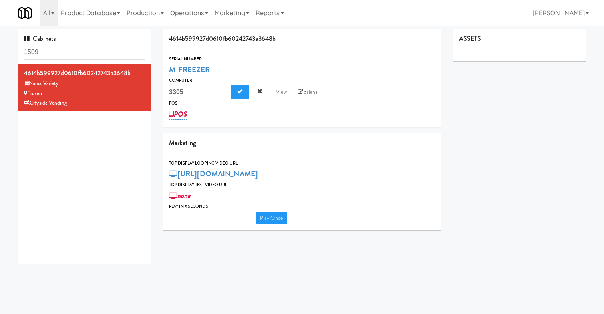
drag, startPoint x: 193, startPoint y: 93, endPoint x: 158, endPoint y: 93, distance: 35.2
click at [158, 93] on div "4614b599927d0610fb60242743a3648b Serial Number M-FREEZER Computer 4614b599927d0…" at bounding box center [302, 132] width 290 height 207
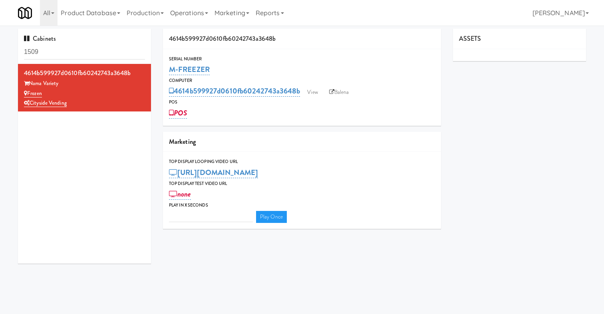
click at [122, 158] on div "4614b599927d0610fb60242743a3648b Nama Variety Frozen Cityside Vending" at bounding box center [84, 164] width 133 height 200
click at [249, 94] on link "4614b599927d0610fb60242743a3648b" at bounding box center [234, 91] width 131 height 11
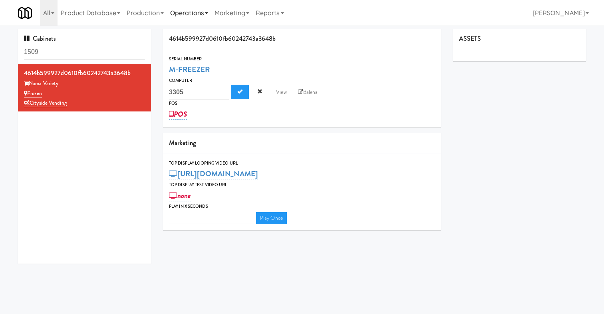
click at [188, 13] on link "Operations" at bounding box center [189, 13] width 44 height 26
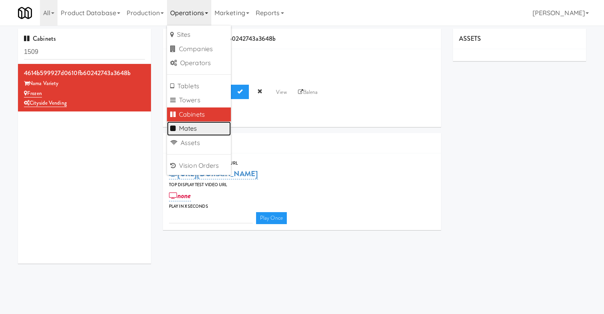
click at [194, 122] on link "Mates" at bounding box center [199, 129] width 64 height 14
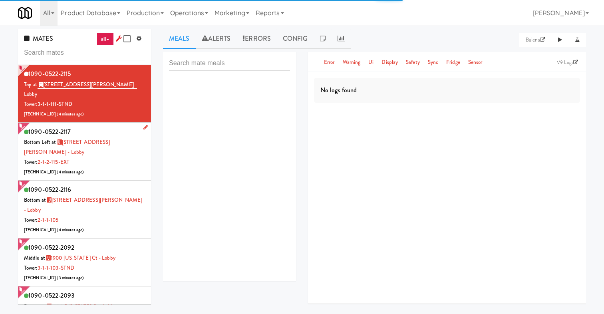
scroll to position [37, 0]
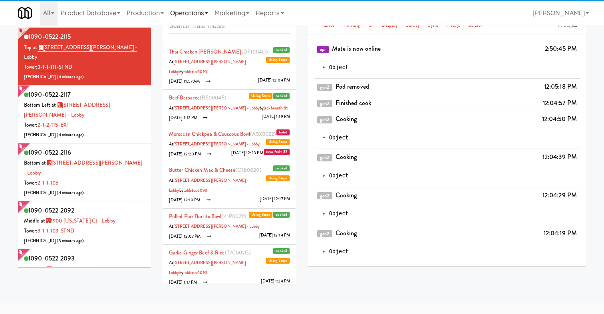
click at [197, 10] on link "Operations" at bounding box center [189, 13] width 44 height 26
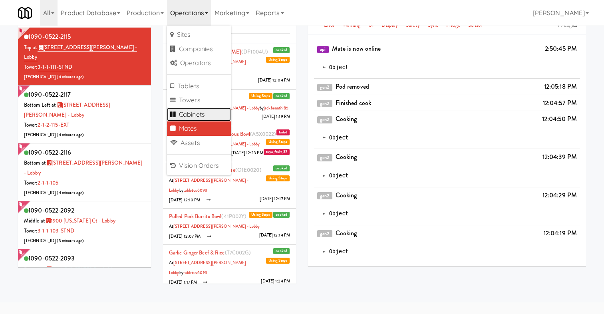
click at [200, 115] on link "Cabinets" at bounding box center [199, 115] width 64 height 14
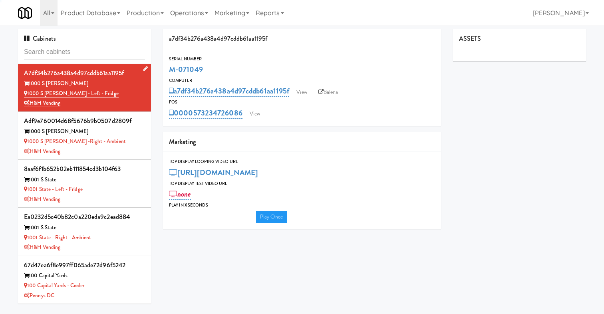
type input "3"
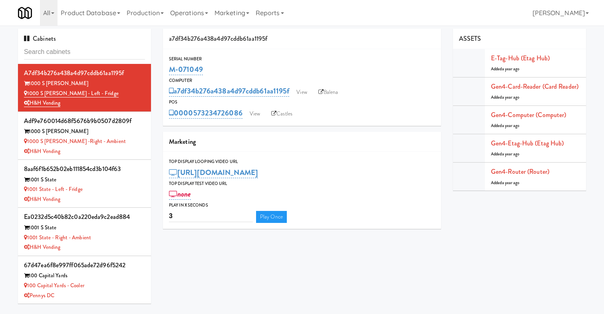
drag, startPoint x: 209, startPoint y: 69, endPoint x: 164, endPoint y: 69, distance: 44.4
click at [164, 69] on div "Serial Number M-071049" at bounding box center [302, 66] width 278 height 22
copy link "M-071049"
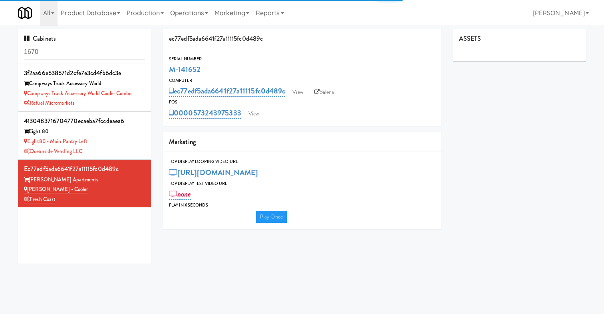
type input "3"
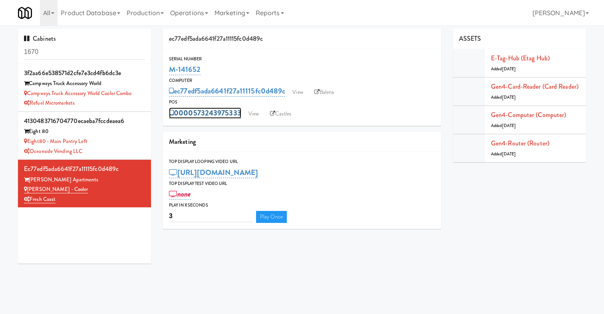
click at [229, 112] on link "0000573243975333" at bounding box center [205, 113] width 72 height 11
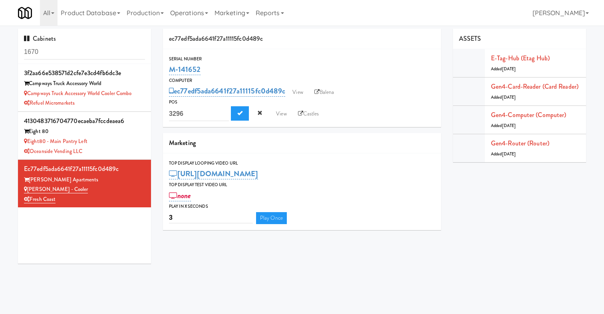
click at [329, 114] on div "0000573243975333 3296 View Castles" at bounding box center [302, 113] width 266 height 15
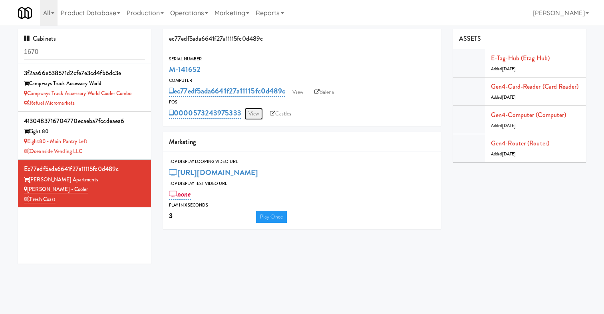
click at [259, 113] on link "View" at bounding box center [254, 114] width 18 height 12
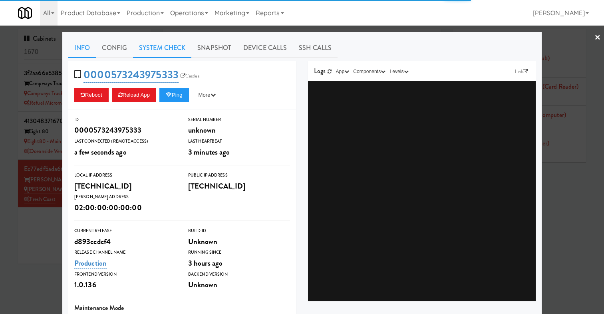
click at [163, 50] on link "System Check" at bounding box center [162, 48] width 58 height 20
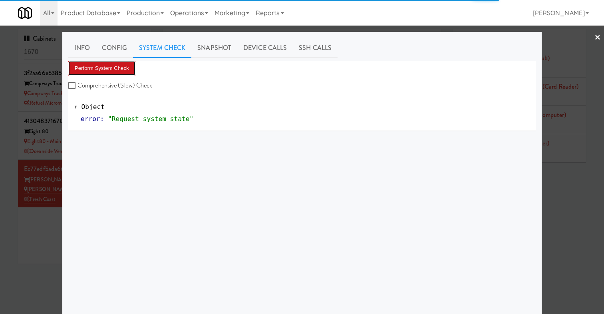
click at [122, 70] on button "Perform System Check" at bounding box center [101, 68] width 67 height 14
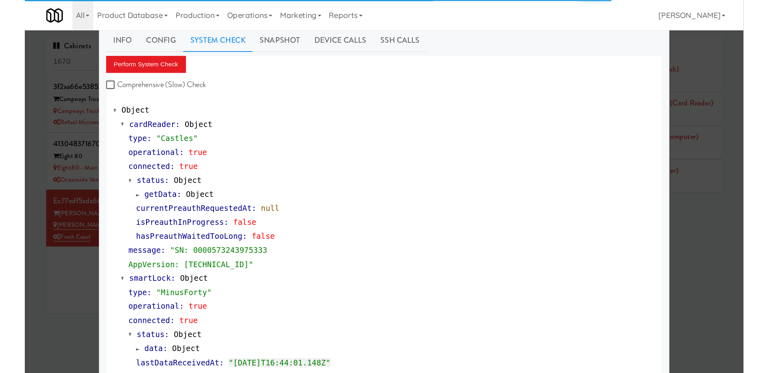
scroll to position [15, 0]
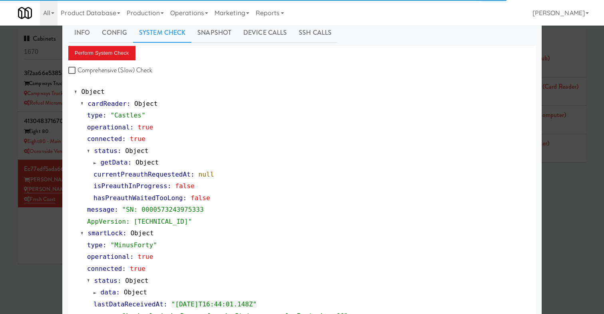
click at [26, 254] on div at bounding box center [302, 157] width 604 height 314
